Goal: Information Seeking & Learning: Find specific fact

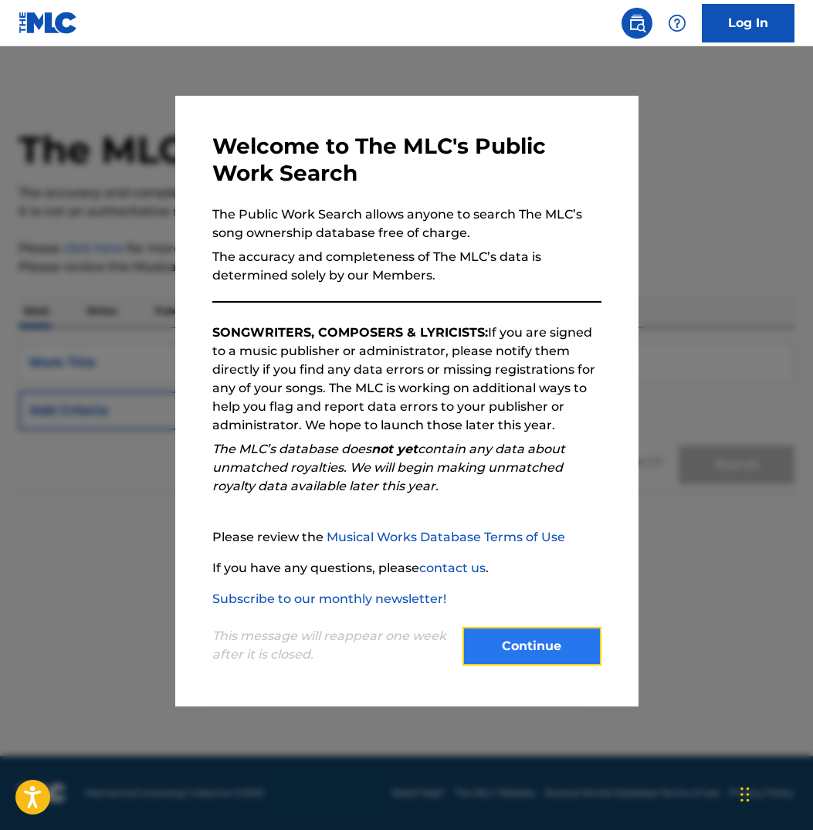
click at [554, 653] on button "Continue" at bounding box center [531, 646] width 139 height 39
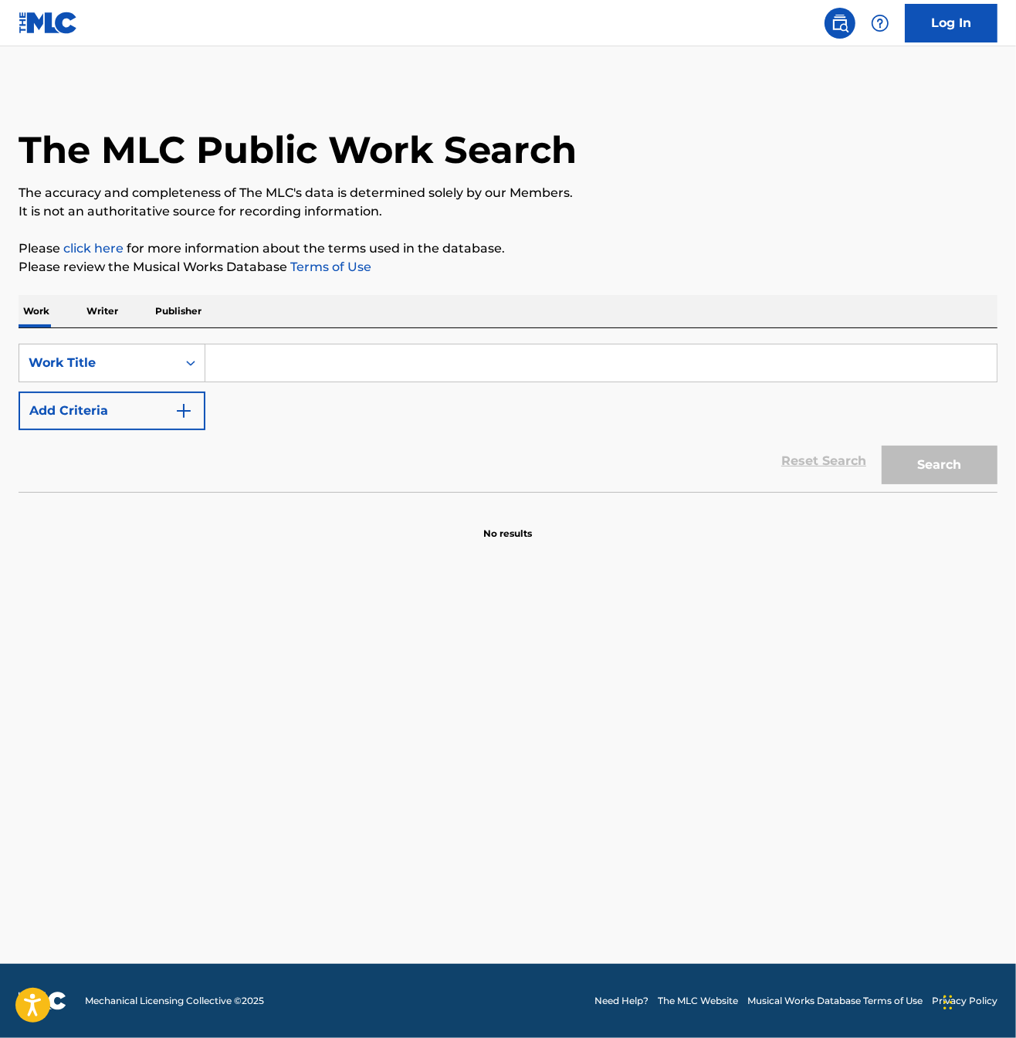
click at [269, 365] on input "Search Form" at bounding box center [600, 362] width 791 height 37
paste input "[PERSON_NAME]"
type input "[PERSON_NAME]"
click at [812, 456] on button "Search" at bounding box center [940, 464] width 116 height 39
click at [467, 696] on main "The MLC Public Work Search The accuracy and completeness of The MLC's data is d…" at bounding box center [508, 504] width 1016 height 917
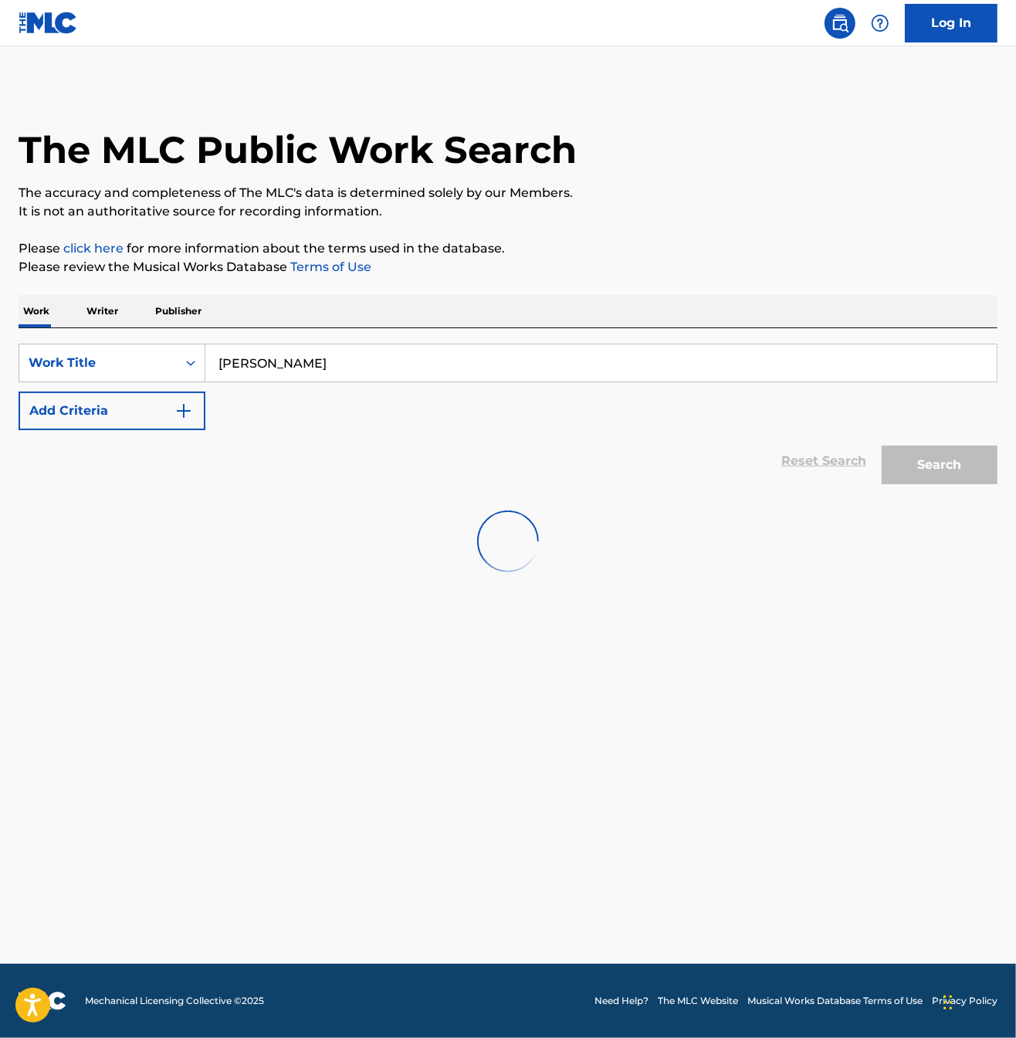
click at [460, 696] on main "The MLC Public Work Search The accuracy and completeness of The MLC's data is d…" at bounding box center [508, 504] width 1016 height 917
click at [350, 639] on main "The MLC Public Work Search The accuracy and completeness of The MLC's data is d…" at bounding box center [508, 504] width 1016 height 917
click at [368, 635] on main "The MLC Public Work Search The accuracy and completeness of The MLC's data is d…" at bounding box center [508, 504] width 1016 height 917
click at [368, 636] on main "The MLC Public Work Search The accuracy and completeness of The MLC's data is d…" at bounding box center [508, 504] width 1016 height 917
click at [427, 564] on main "The MLC Public Work Search The accuracy and completeness of The MLC's data is d…" at bounding box center [508, 504] width 1016 height 917
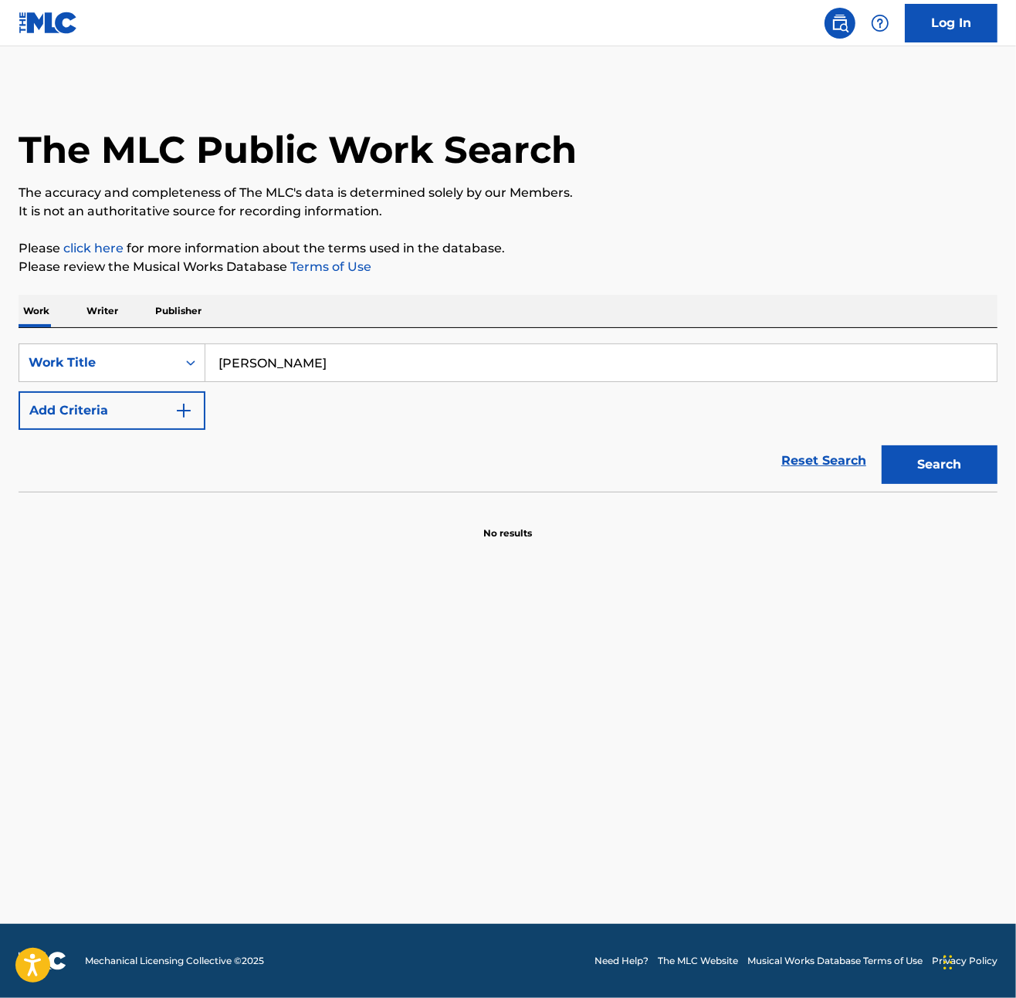
click at [436, 587] on main "The MLC Public Work Search The accuracy and completeness of The MLC's data is d…" at bounding box center [508, 485] width 1016 height 878
drag, startPoint x: 516, startPoint y: 632, endPoint x: 528, endPoint y: 635, distance: 12.9
click at [517, 632] on main "The MLC Public Work Search The accuracy and completeness of The MLC's data is d…" at bounding box center [508, 485] width 1016 height 878
click at [286, 473] on div "Reset Search Search" at bounding box center [508, 461] width 979 height 62
click at [182, 425] on button "Add Criteria" at bounding box center [112, 410] width 187 height 39
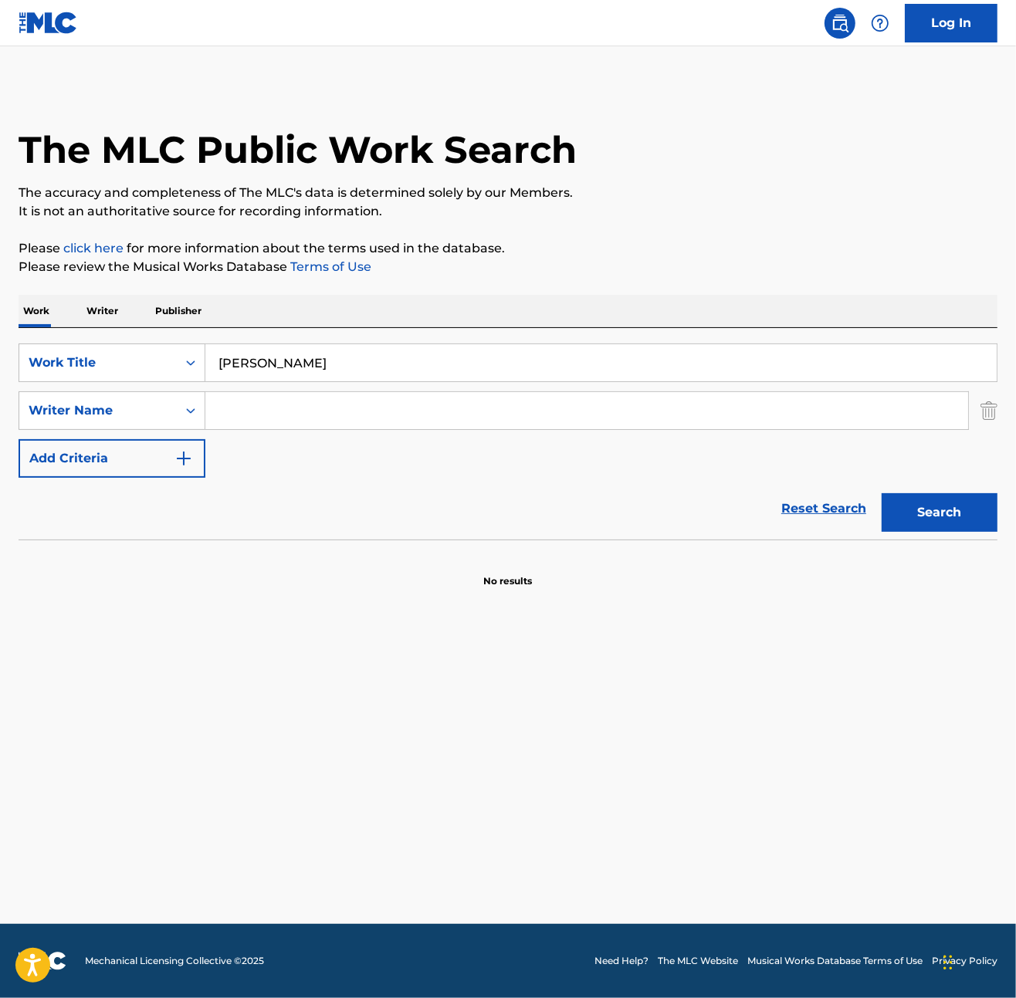
click at [253, 398] on input "Search Form" at bounding box center [586, 410] width 763 height 37
click at [812, 493] on button "Search" at bounding box center [940, 512] width 116 height 39
click at [300, 423] on input "dait" at bounding box center [586, 410] width 763 height 37
type input "daito"
click at [812, 520] on button "Search" at bounding box center [940, 512] width 116 height 39
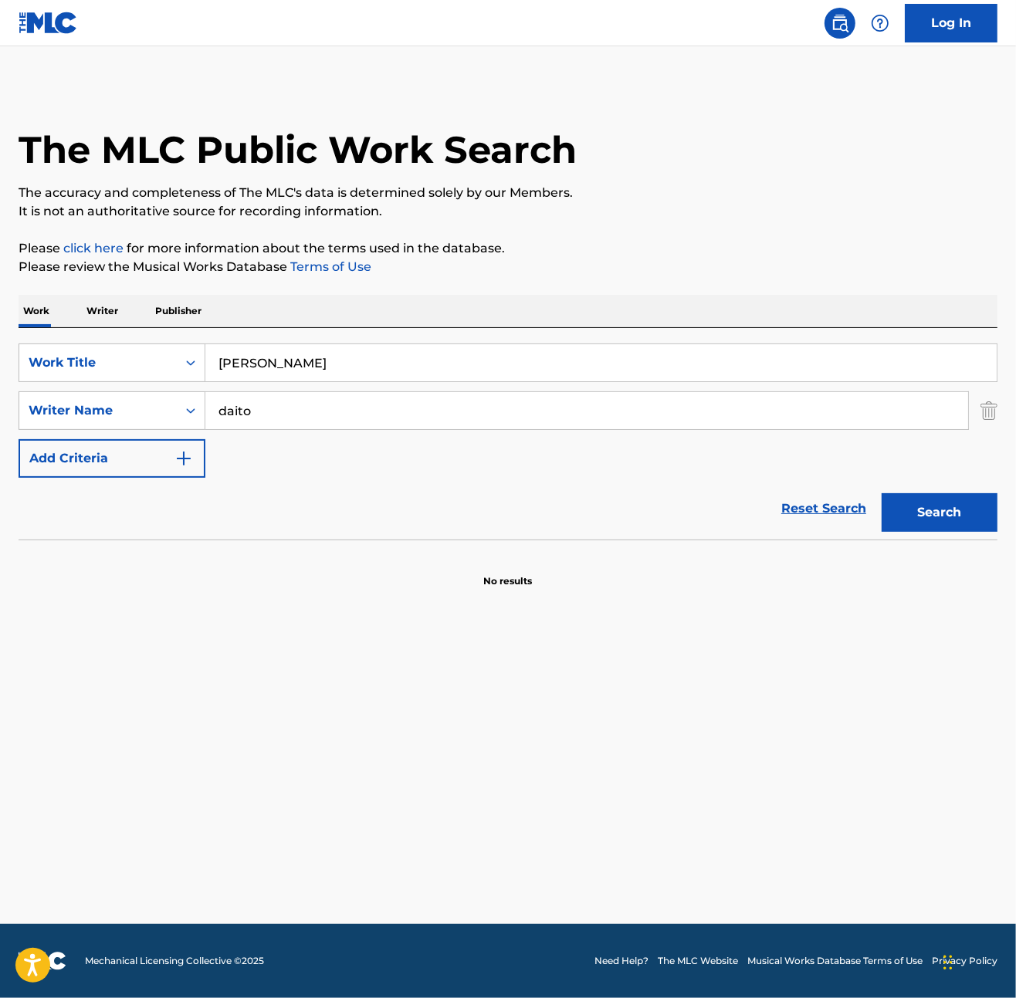
click at [244, 367] on input "[PERSON_NAME]" at bounding box center [600, 362] width 791 height 37
paste input "FUUINNO KAIROU"
click at [812, 520] on button "Search" at bounding box center [940, 512] width 116 height 39
click at [288, 357] on input "FUUINNO KAIROU" at bounding box center [600, 362] width 791 height 37
paste input "YOAKEENO PURERYUUDO"
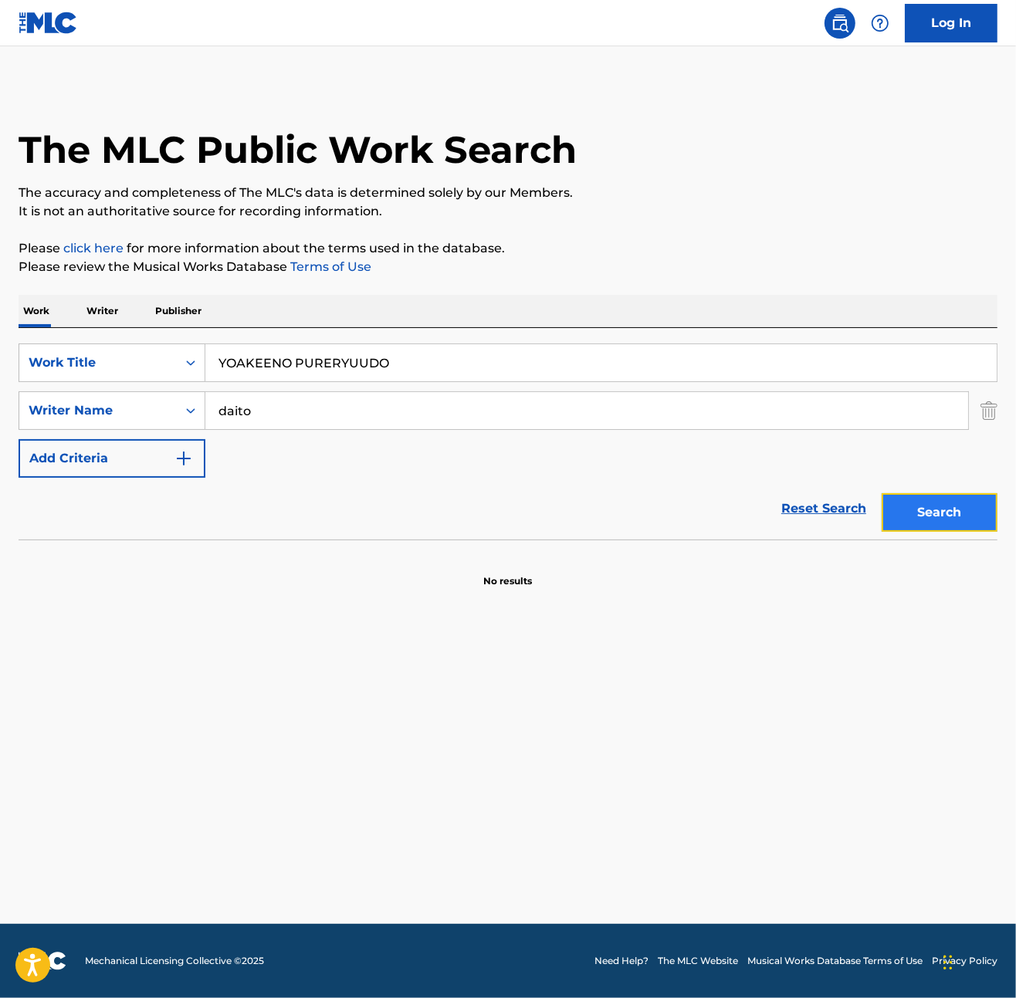
click at [812, 510] on button "Search" at bounding box center [940, 512] width 116 height 39
click at [428, 537] on div "Reset Search Search" at bounding box center [508, 509] width 979 height 62
click at [425, 534] on div "Reset Search Search" at bounding box center [508, 509] width 979 height 62
click at [415, 536] on div "Reset Search Search" at bounding box center [508, 509] width 979 height 62
click at [347, 625] on main "The MLC Public Work Search The accuracy and completeness of The MLC's data is d…" at bounding box center [508, 485] width 1016 height 878
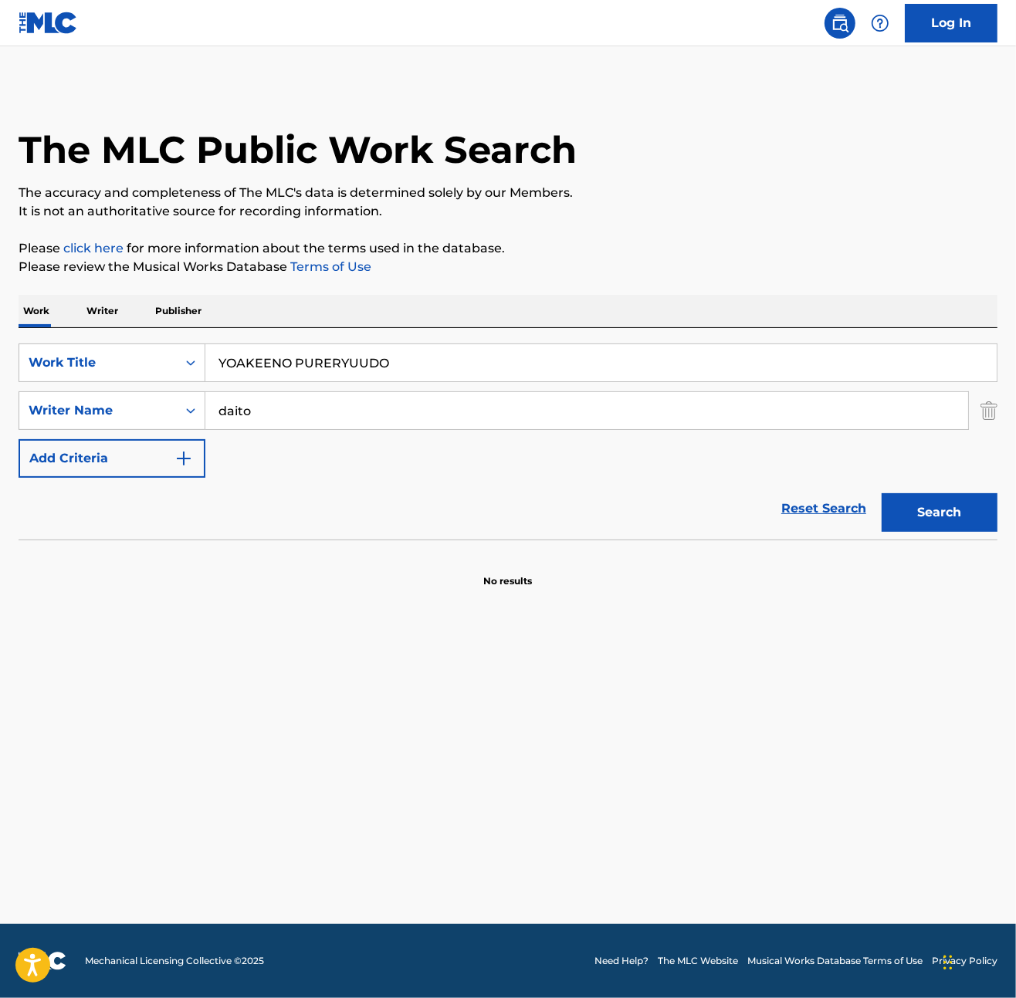
click at [354, 374] on input "YOAKEENO PURERYUUDO" at bounding box center [600, 362] width 791 height 37
paste input "[PERSON_NAME]"
click at [812, 517] on button "Search" at bounding box center [940, 512] width 116 height 39
click at [329, 369] on input "[PERSON_NAME]" at bounding box center [600, 362] width 791 height 37
paste input "SEEDS OF HOPE"
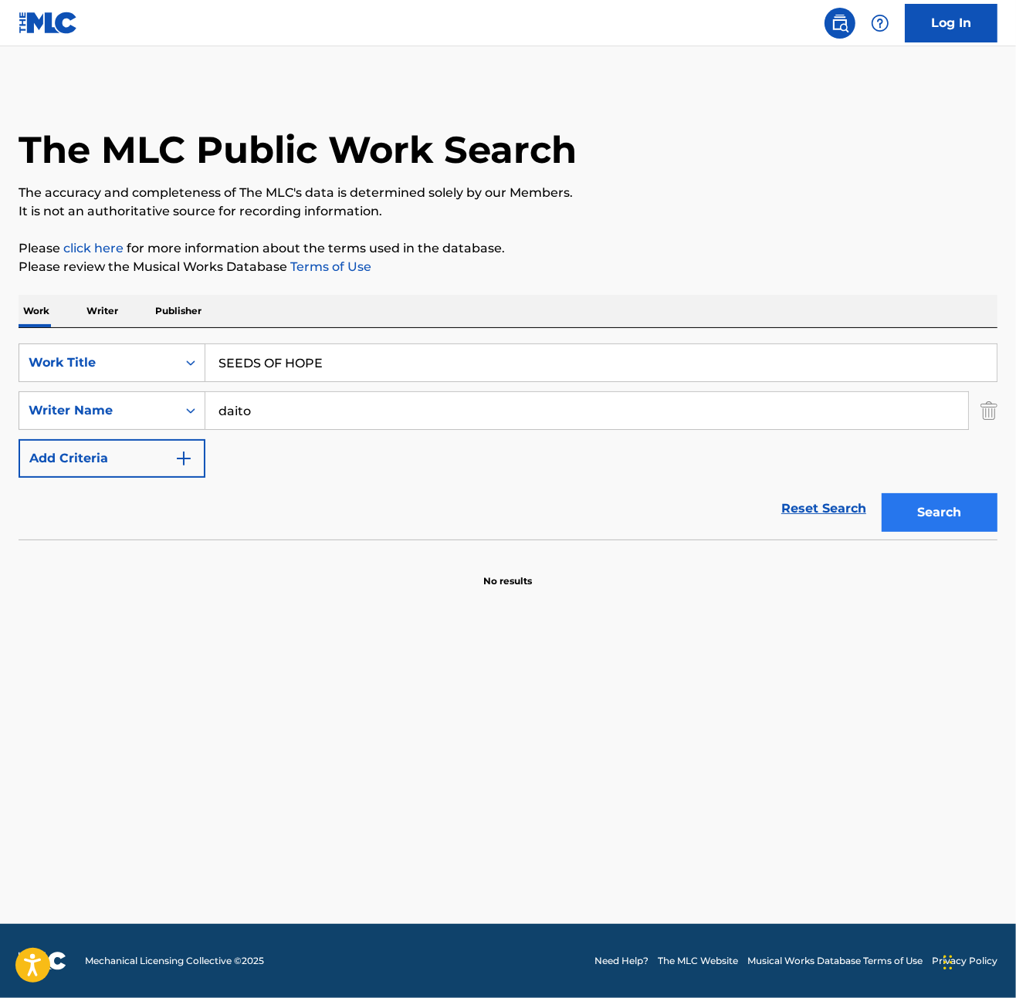
type input "SEEDS OF HOPE"
click at [812, 499] on button "Search" at bounding box center [940, 512] width 116 height 39
click at [309, 364] on input "SEEDS OF HOPE" at bounding box center [600, 362] width 791 height 37
click at [373, 374] on input "SEEDS OF HOPE" at bounding box center [600, 362] width 791 height 37
click at [360, 358] on input "SEEDS OF HOPE" at bounding box center [600, 362] width 791 height 37
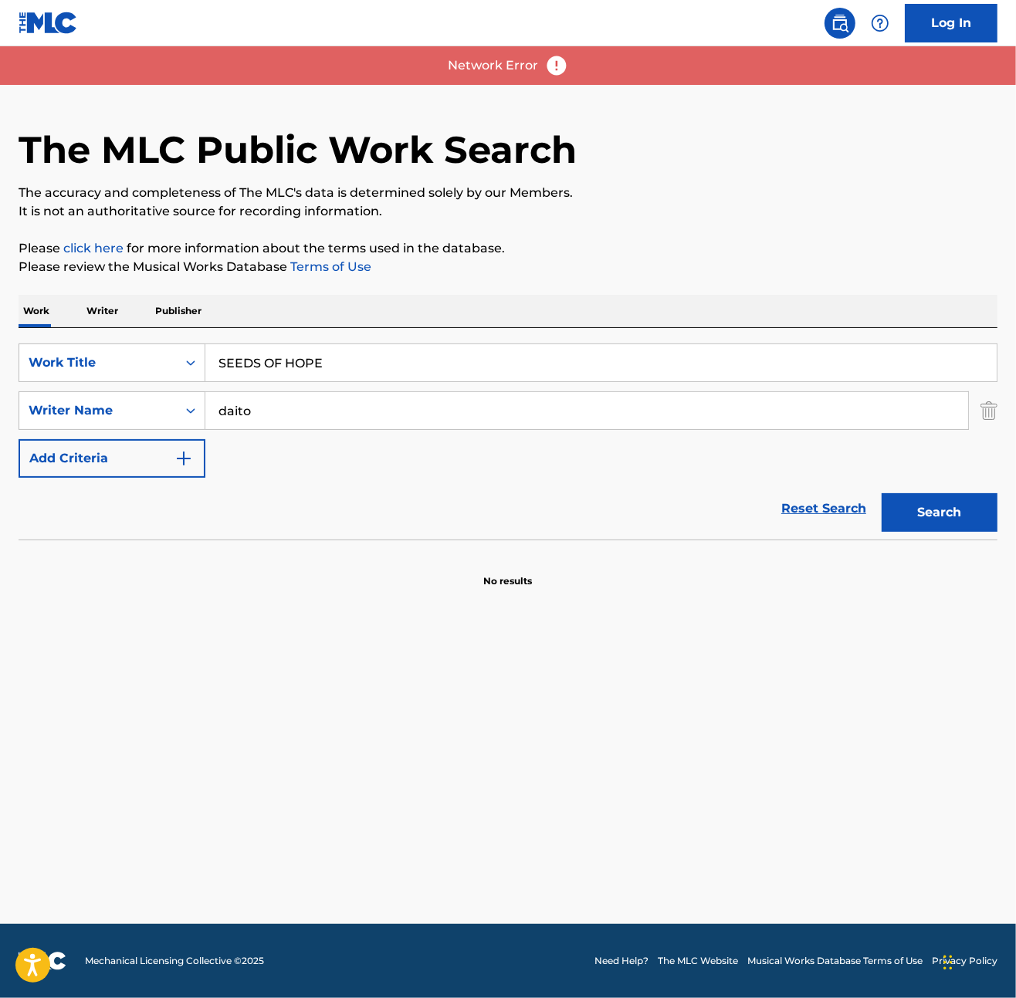
click at [265, 406] on input "daito" at bounding box center [586, 410] width 763 height 37
click at [812, 509] on button "Search" at bounding box center [940, 512] width 116 height 39
